Goal: Navigation & Orientation: Find specific page/section

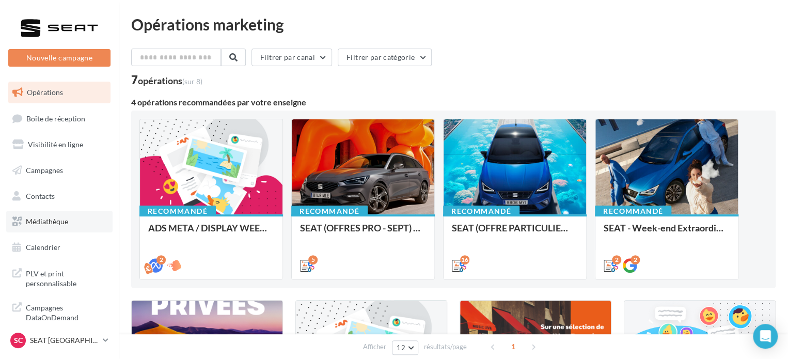
click at [38, 221] on span "Médiathèque" at bounding box center [47, 221] width 42 height 9
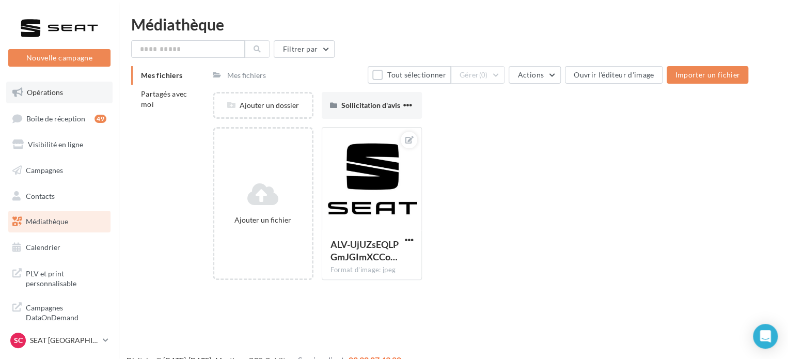
click at [62, 101] on link "Opérations" at bounding box center [59, 93] width 106 height 22
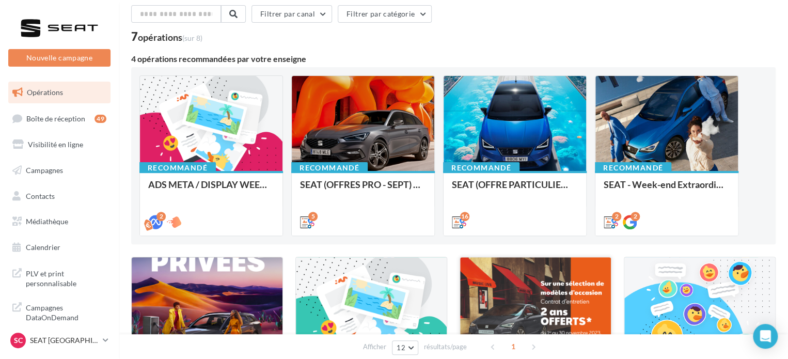
scroll to position [37, 0]
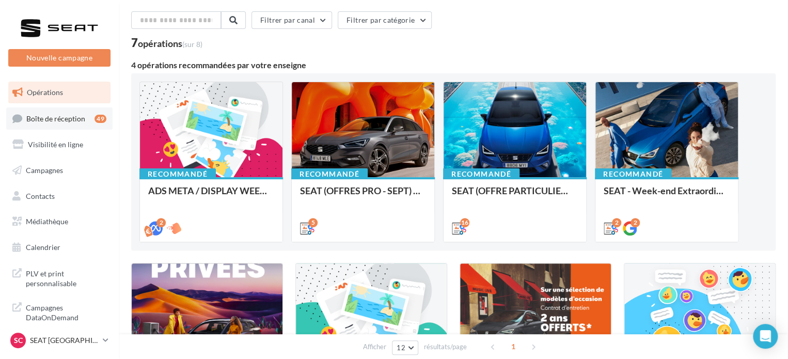
click at [46, 117] on span "Boîte de réception" at bounding box center [55, 118] width 59 height 9
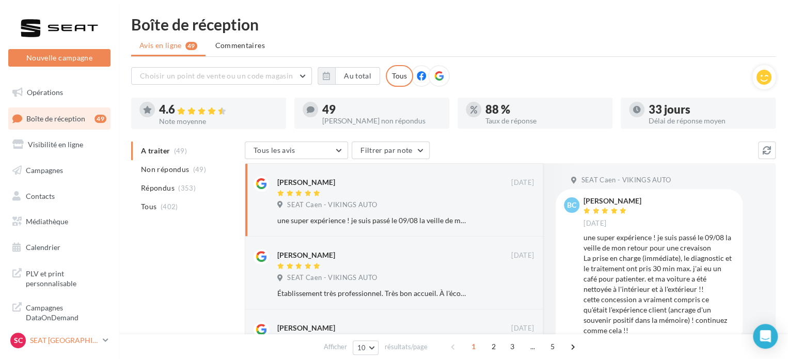
click at [44, 343] on p "SEAT [GEOGRAPHIC_DATA]" at bounding box center [64, 340] width 69 height 10
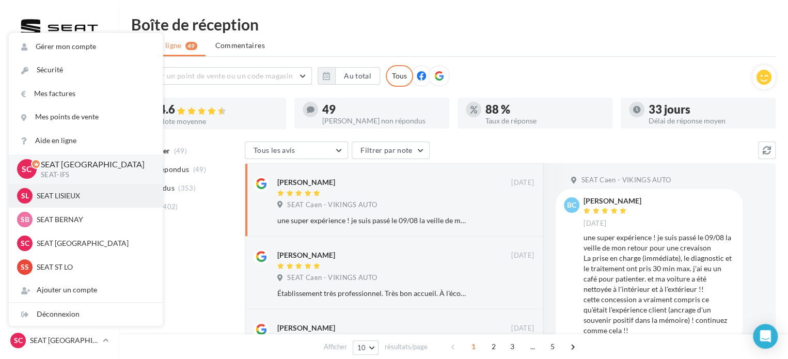
click at [89, 187] on div "SL SEAT LISIEUX SEAT-LISIEUX" at bounding box center [86, 196] width 154 height 24
click at [60, 194] on p "SEAT LISIEUX" at bounding box center [94, 196] width 114 height 10
